Goal: Navigation & Orientation: Find specific page/section

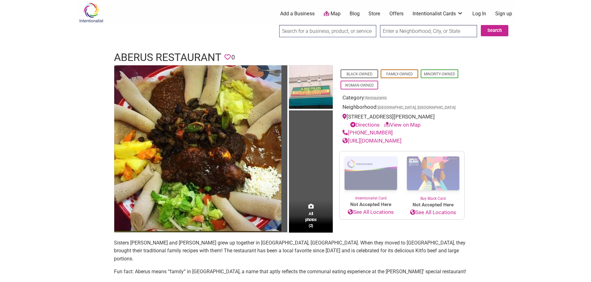
click at [91, 55] on div "Intentionalist Spend like it matters 0 Add a Business Map Blog Store Offers Int…" at bounding box center [295, 279] width 438 height 558
click at [77, 52] on div "Intentionalist Spend like it matters 0 Add a Business Map Blog Store Offers Int…" at bounding box center [295, 279] width 438 height 558
click at [503, 120] on div "Intentionalist Spend like it matters 0 Add a Business Map Blog Store Offers Int…" at bounding box center [295, 279] width 438 height 558
click at [494, 97] on div "Intentionalist Spend like it matters 0 Add a Business Map Blog Store Offers Int…" at bounding box center [295, 279] width 438 height 558
drag, startPoint x: 503, startPoint y: 122, endPoint x: 504, endPoint y: 137, distance: 15.3
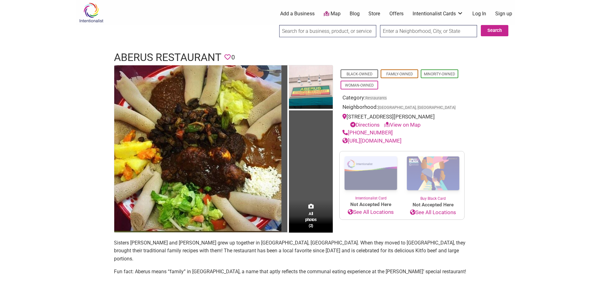
click at [504, 123] on div "Intentionalist Spend like it matters 0 Add a Business Map Blog Store Offers Int…" at bounding box center [295, 279] width 438 height 558
click at [547, 104] on body "× Menu 0 Add a Business Map Blog Store Offers Intentionalist Cards Buy Black Ca…" at bounding box center [295, 141] width 591 height 282
click at [503, 87] on div "Intentionalist Spend like it matters 0 Add a Business Map Blog Store Offers Int…" at bounding box center [295, 279] width 438 height 558
click at [486, 103] on div "Intentionalist Spend like it matters 0 Add a Business Map Blog Store Offers Int…" at bounding box center [295, 279] width 438 height 558
click at [526, 109] on body "× Menu 0 Add a Business Map Blog Store Offers Intentionalist Cards Buy Black Ca…" at bounding box center [295, 141] width 591 height 282
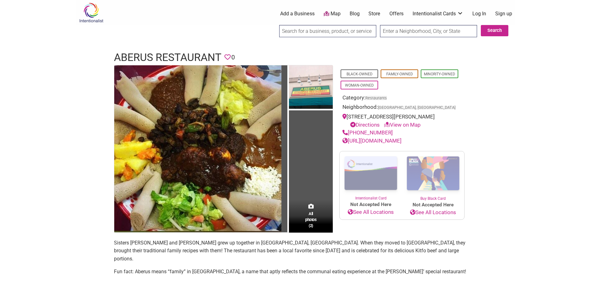
drag, startPoint x: 498, startPoint y: 83, endPoint x: 503, endPoint y: 77, distance: 7.5
click at [502, 78] on div "Intentionalist Spend like it matters 0 Add a Business Map Blog Store Offers Int…" at bounding box center [295, 279] width 438 height 558
click at [513, 108] on div "Intentionalist Spend like it matters 0 Add a Business Map Blog Store Offers Int…" at bounding box center [295, 279] width 438 height 558
